Goal: Information Seeking & Learning: Learn about a topic

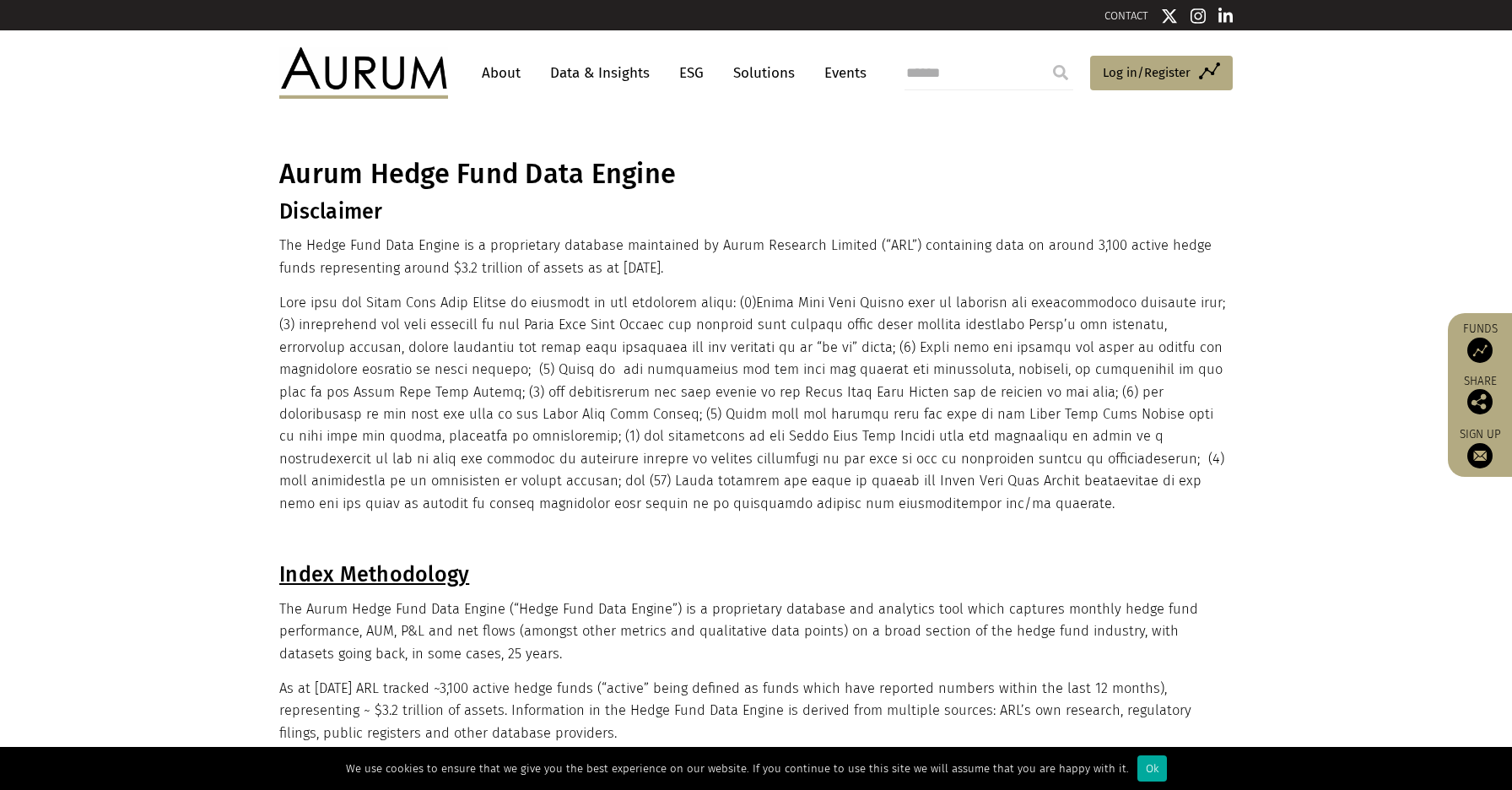
click at [404, 68] on img at bounding box center [363, 72] width 169 height 50
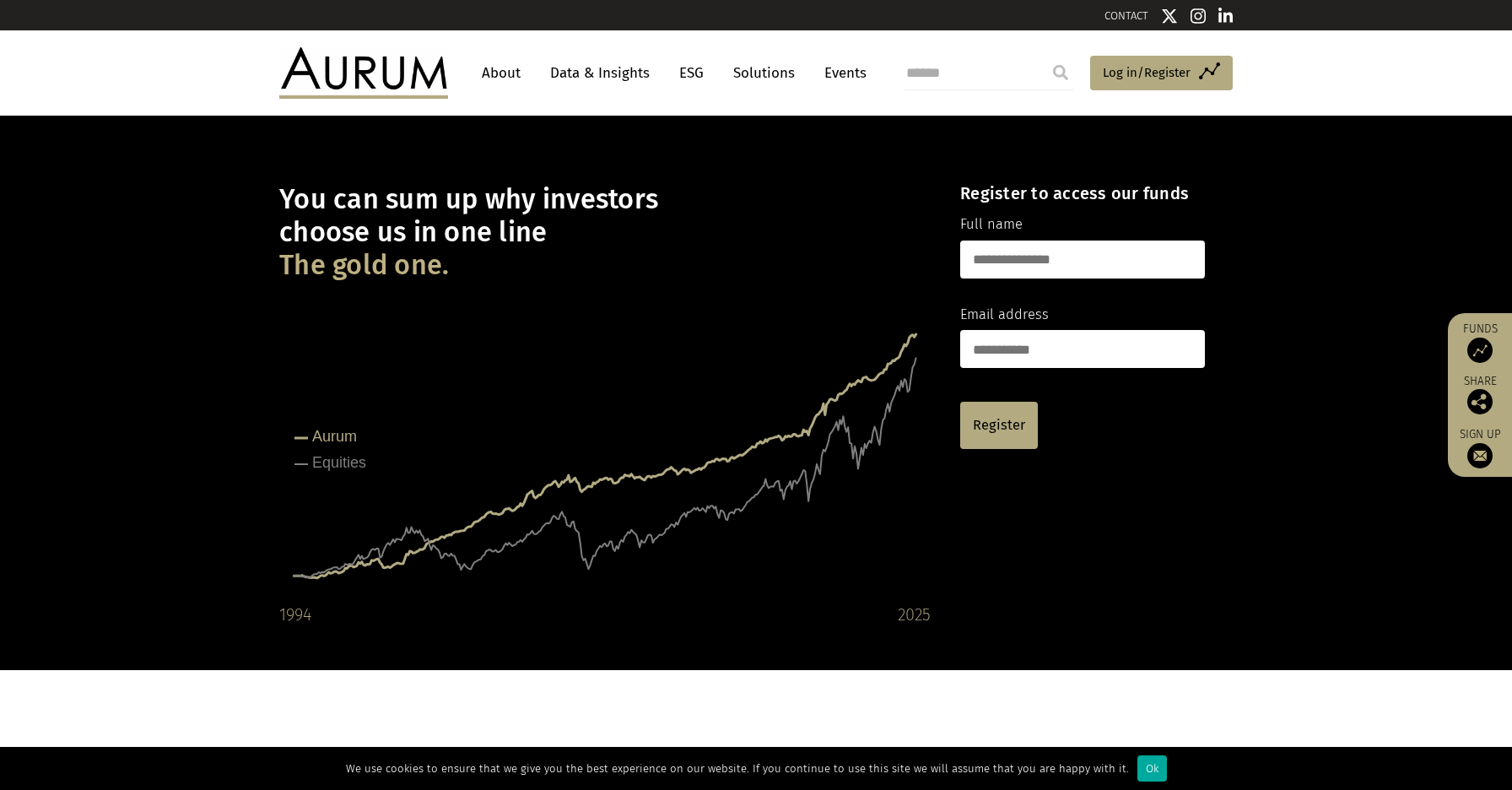
click at [614, 69] on link "Data & Insights" at bounding box center [600, 73] width 116 height 31
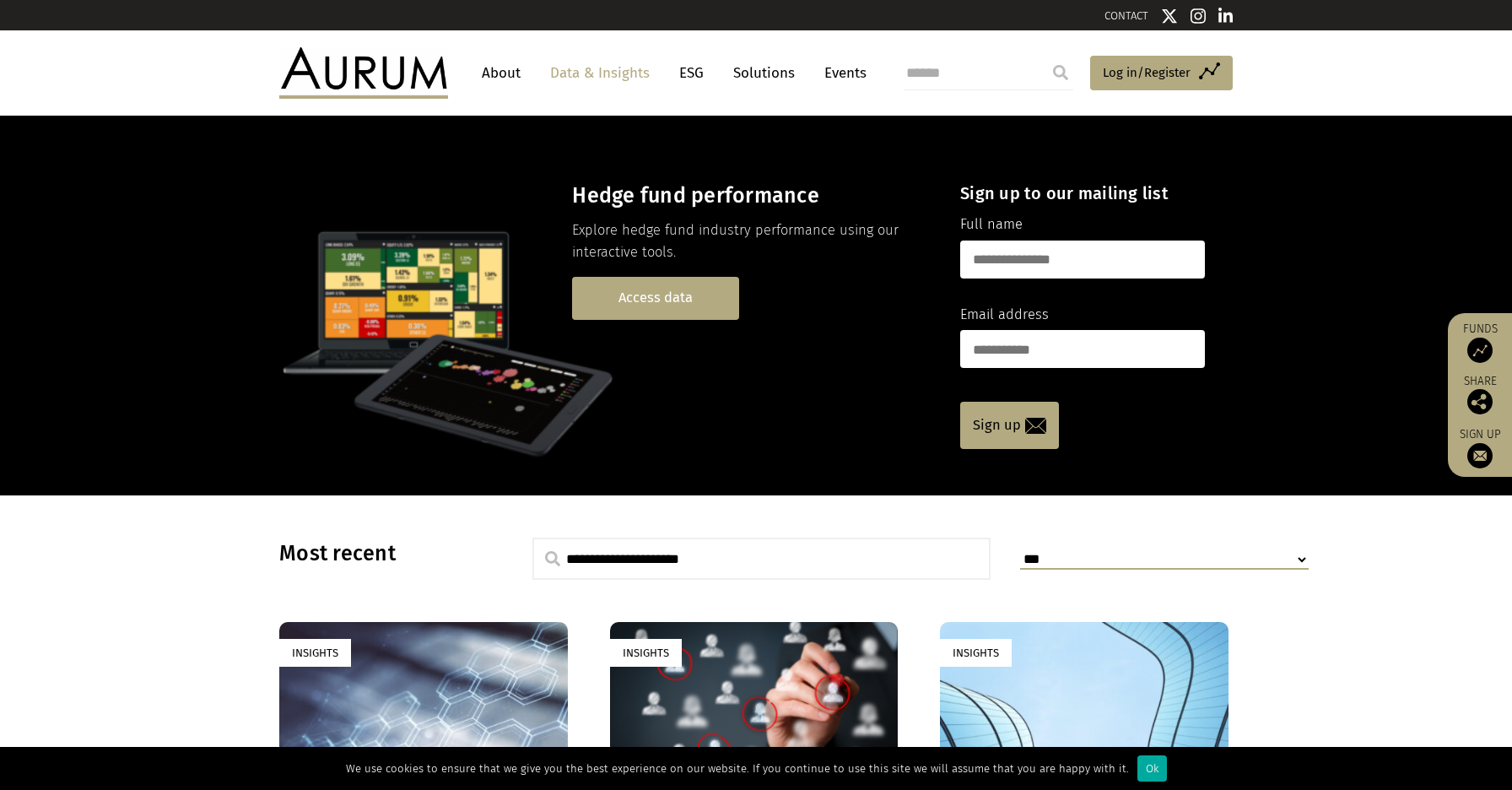
click at [663, 306] on link "Access data" at bounding box center [655, 298] width 167 height 43
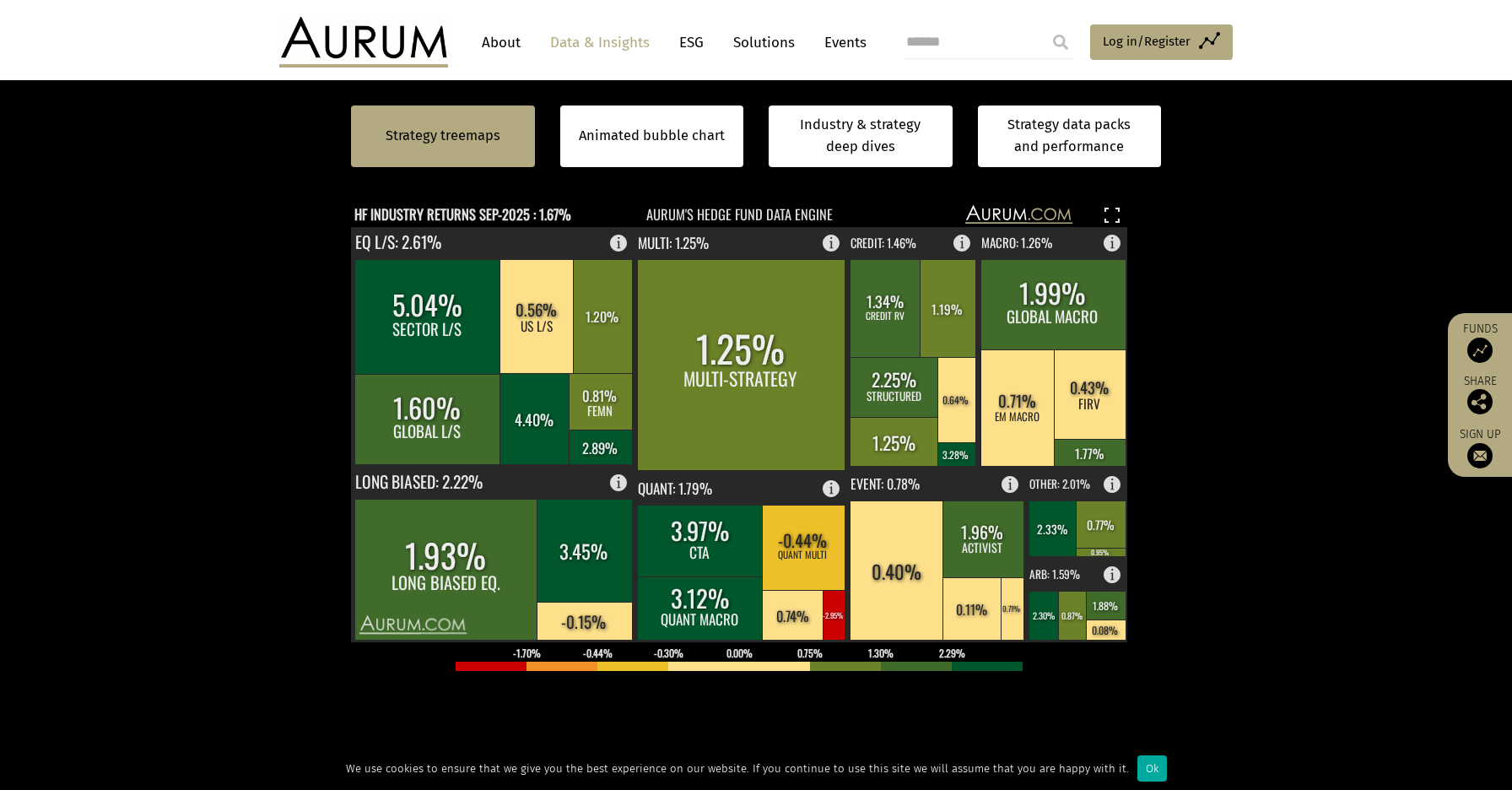
scroll to position [485, 0]
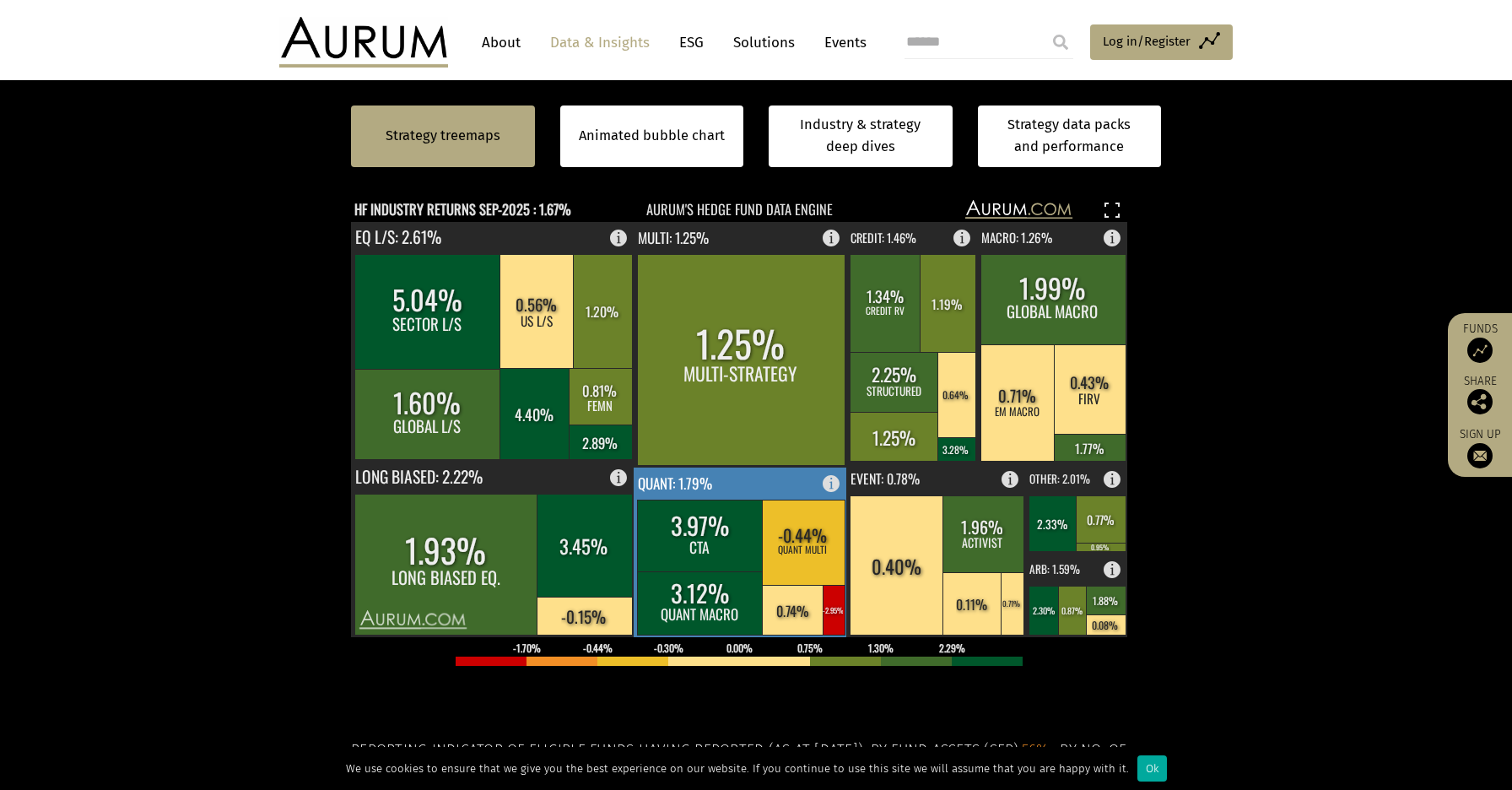
click at [772, 484] on rect at bounding box center [740, 552] width 214 height 169
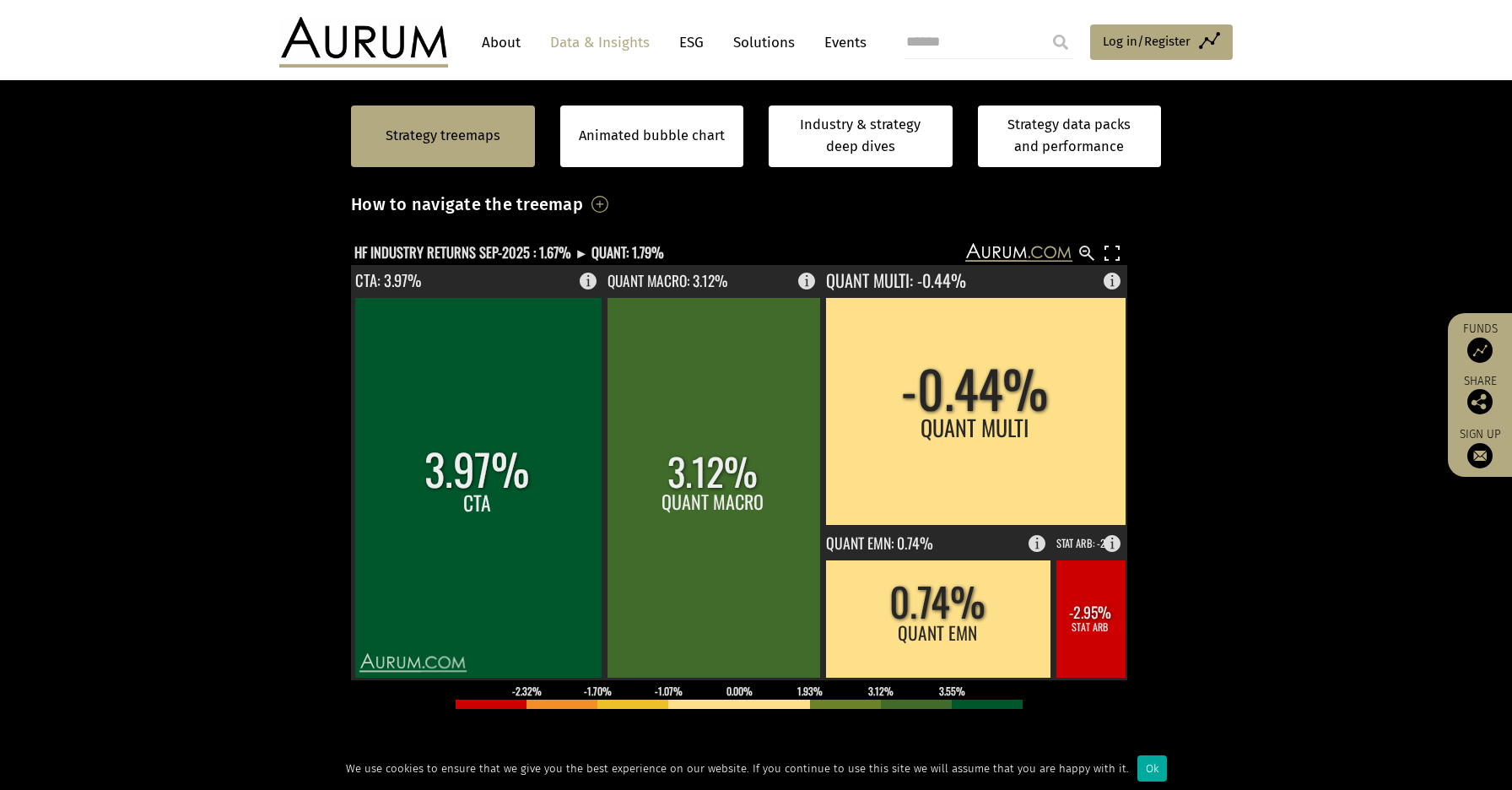
scroll to position [439, 0]
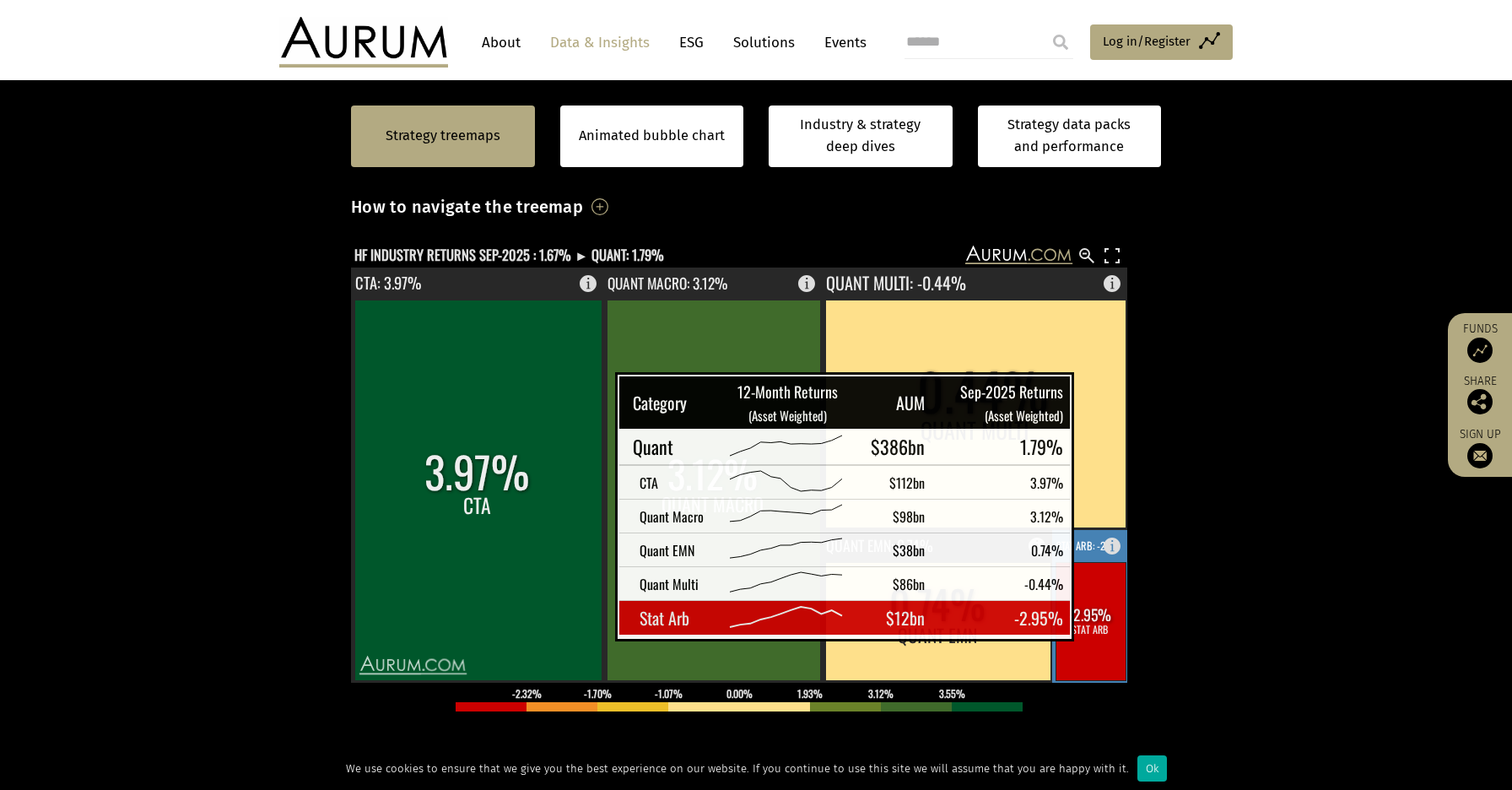
click at [1105, 618] on rect at bounding box center [1090, 620] width 70 height 118
